Goal: Check status

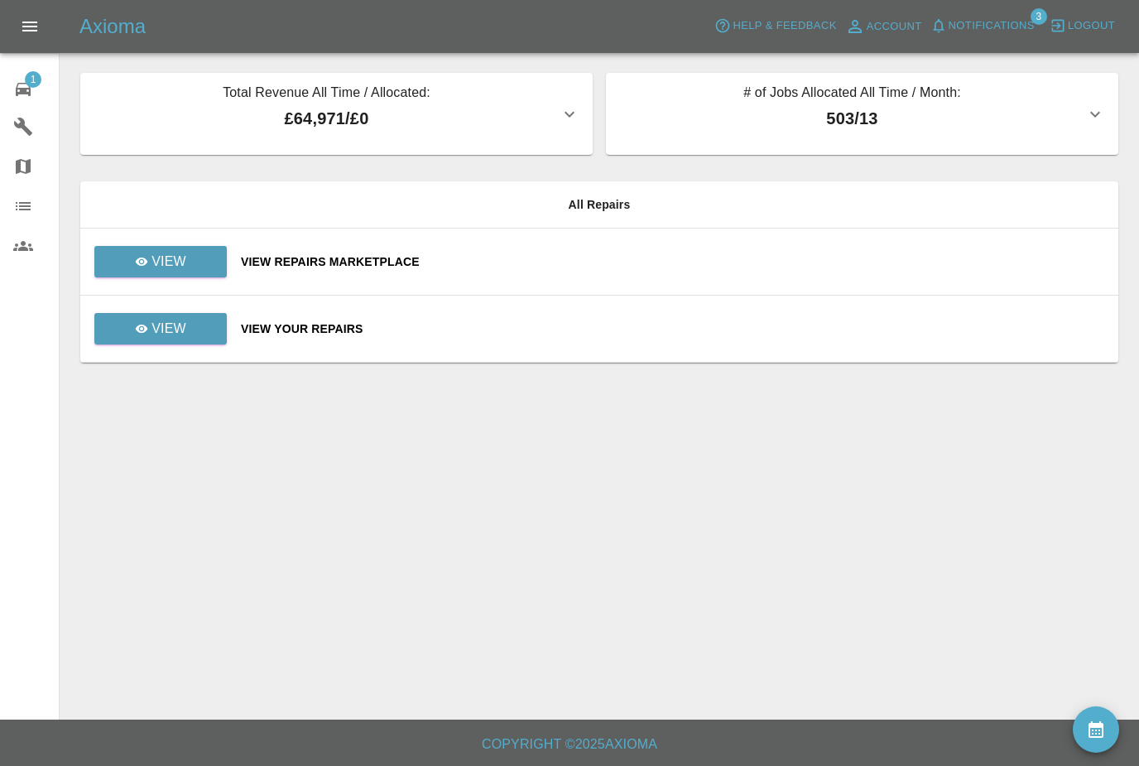
click at [1008, 34] on span "Notifications" at bounding box center [992, 26] width 86 height 19
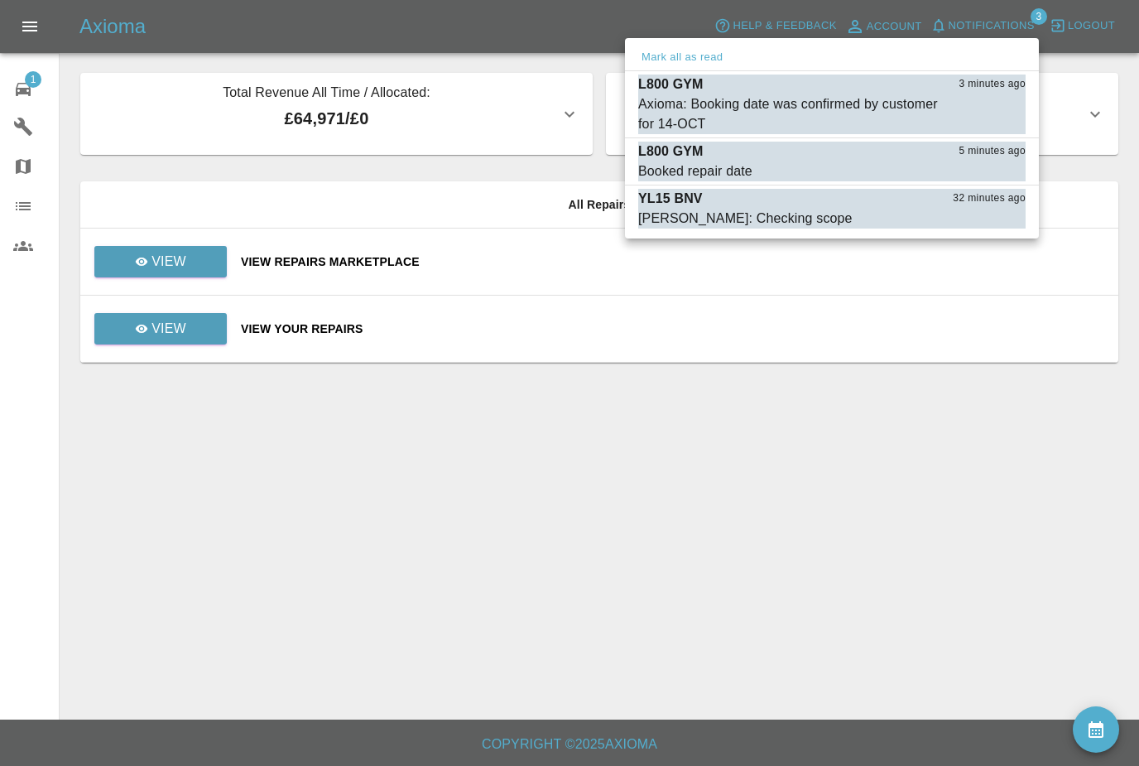
click at [820, 106] on div "Axioma: Booking date was confirmed by customer for 14-OCT" at bounding box center [790, 114] width 305 height 40
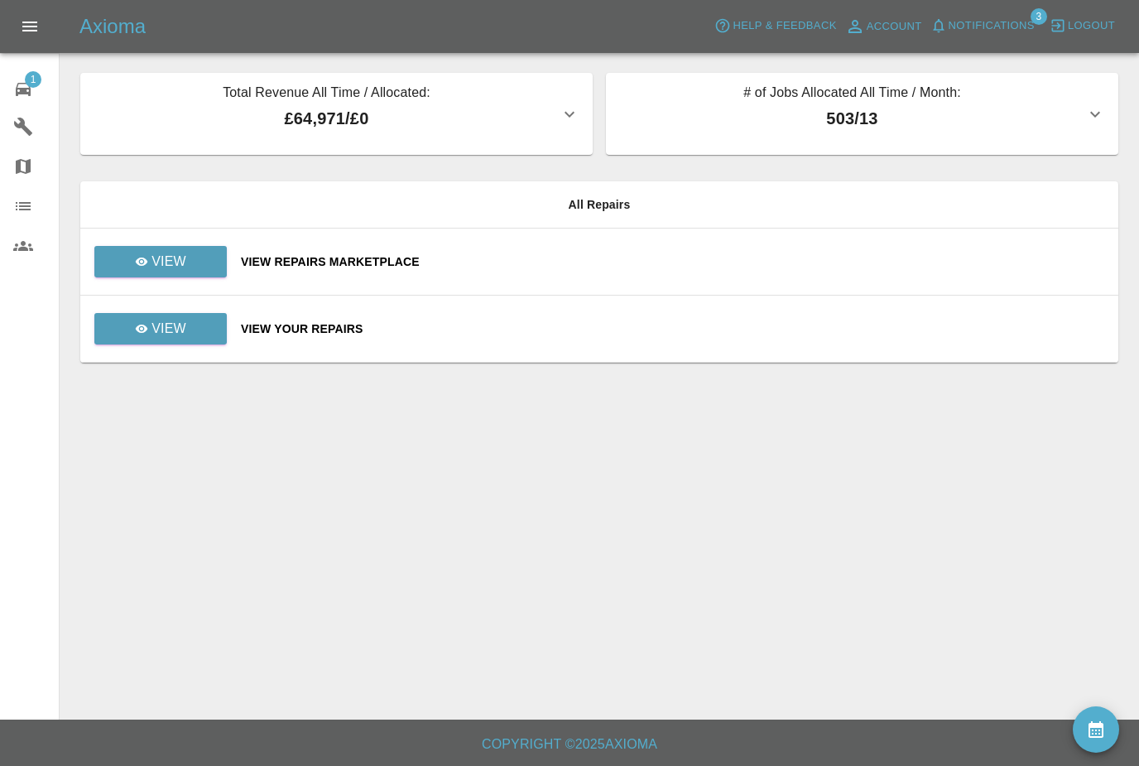
click at [824, 134] on div "[PERSON_NAME]: Checking scope" at bounding box center [819, 140] width 161 height 12
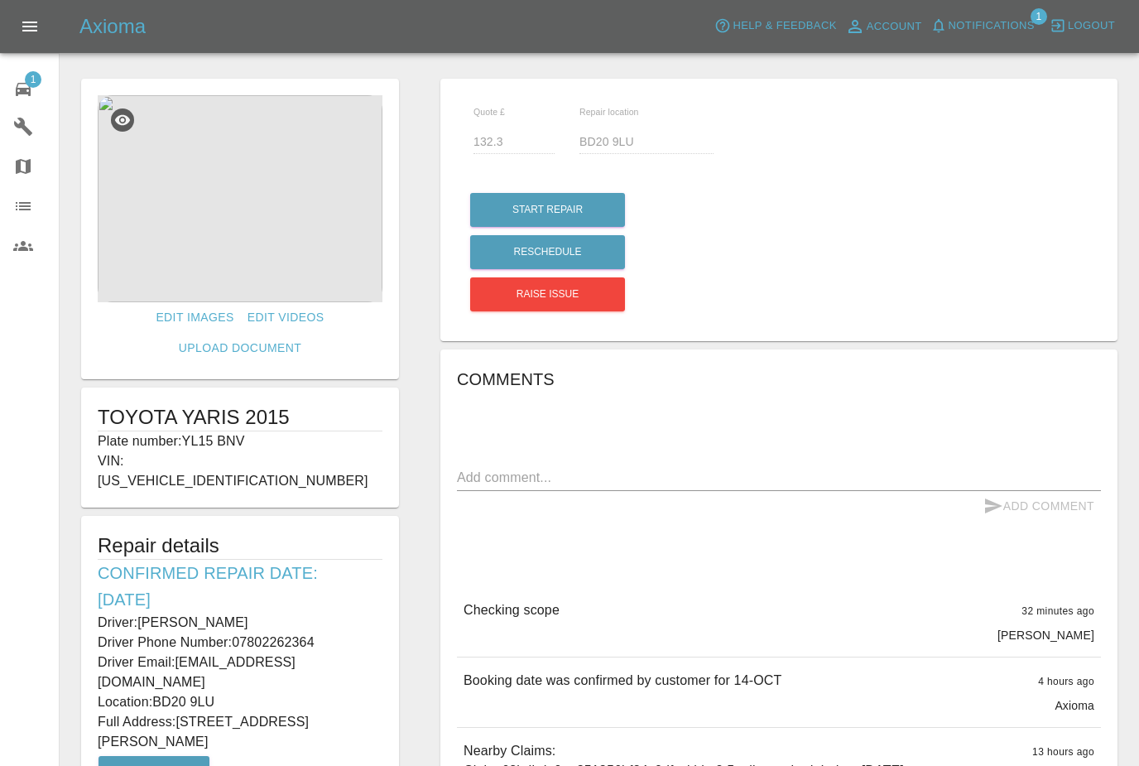
scroll to position [6, 0]
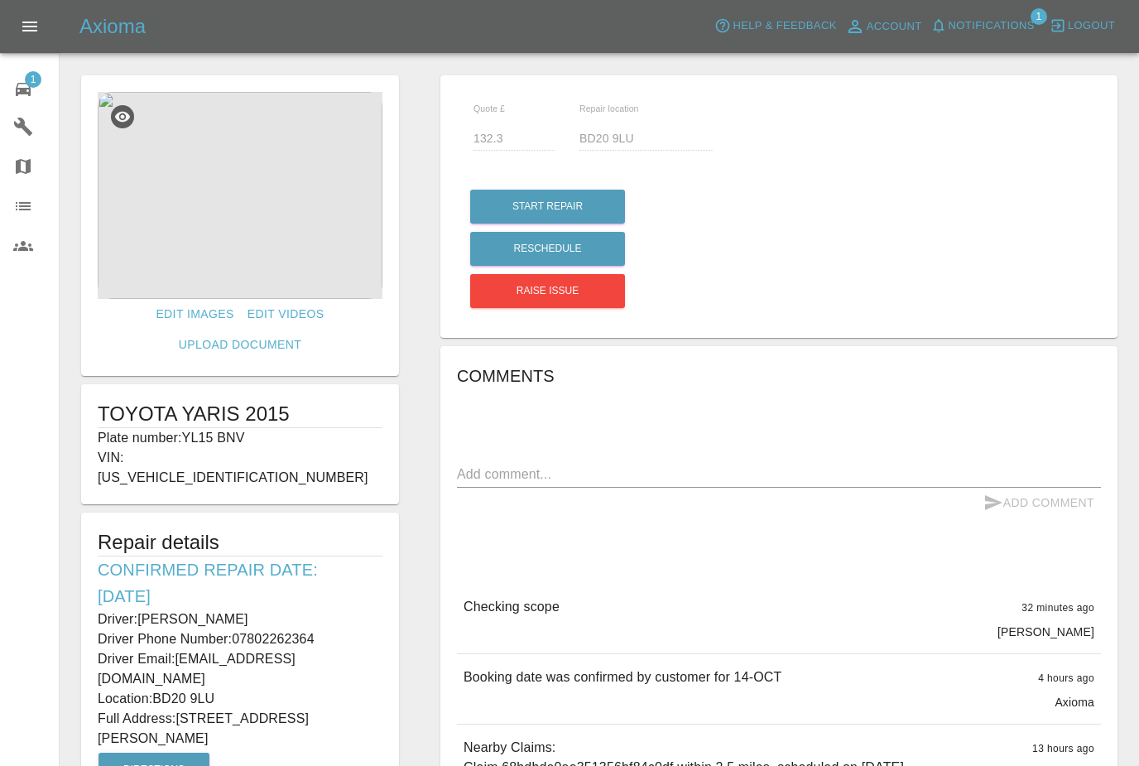
click at [988, 31] on span "Notifications" at bounding box center [992, 26] width 86 height 19
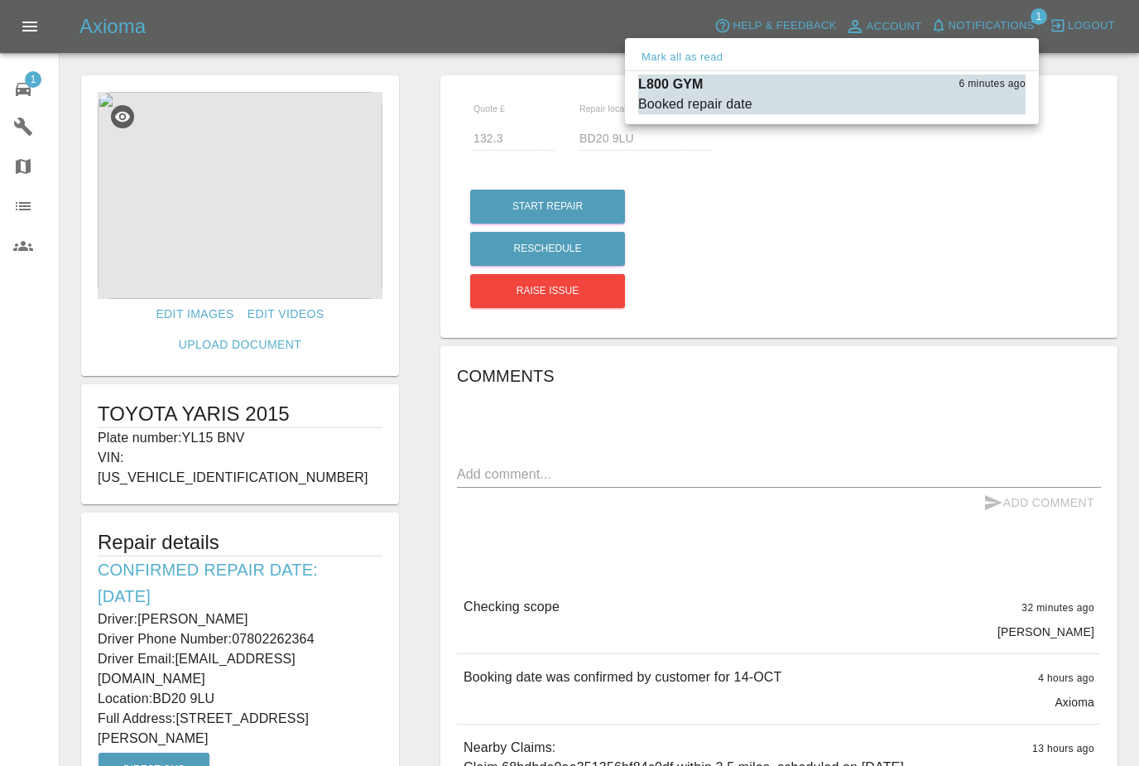
click at [877, 89] on div "L800 GYM 6 minutes ago" at bounding box center [831, 85] width 387 height 20
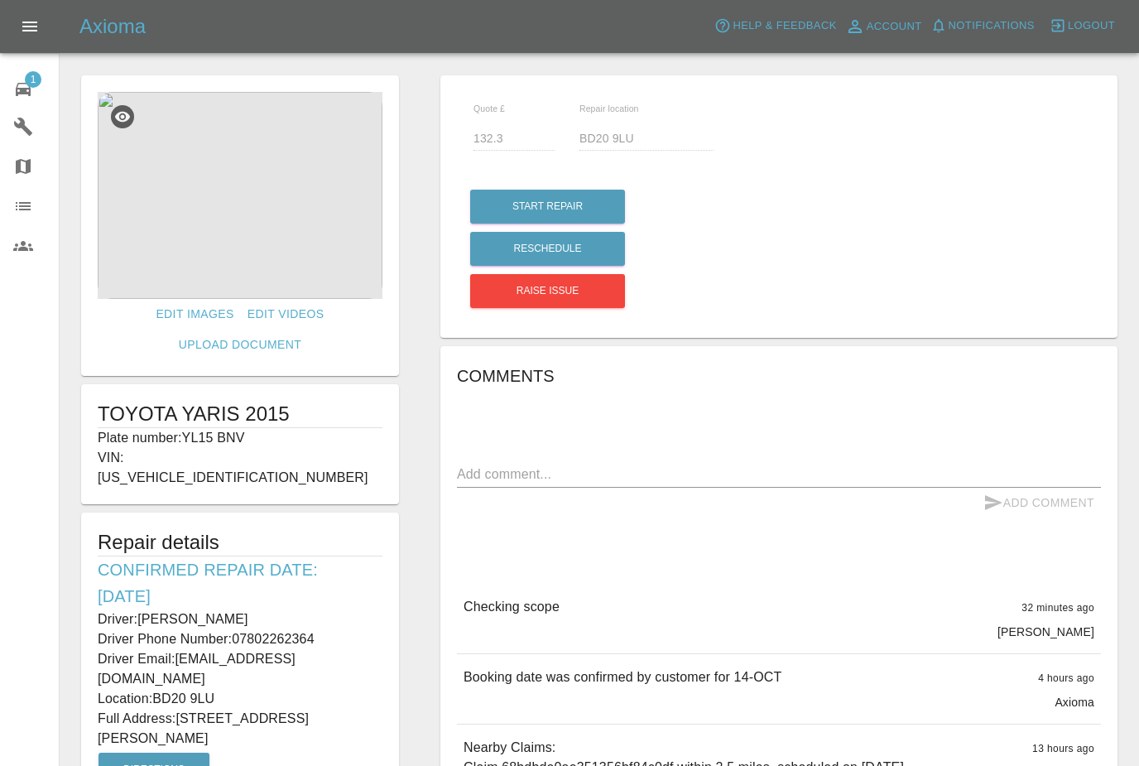
type input "130"
type input "BB2 4BL"
